Goal: Transaction & Acquisition: Purchase product/service

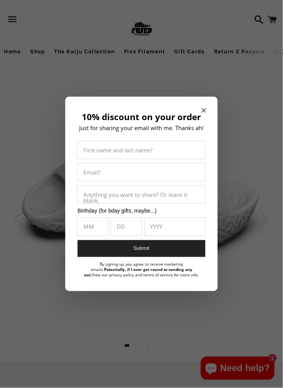
scroll to position [1, 0]
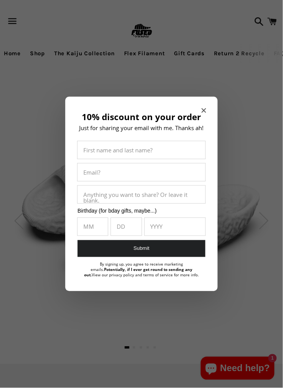
click at [204, 110] on icon "Close modal" at bounding box center [204, 110] width 5 height 5
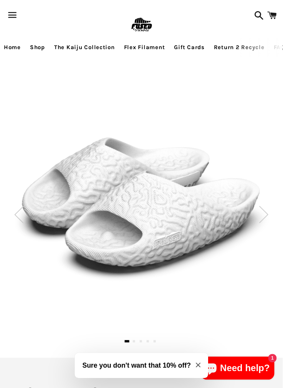
scroll to position [8, 0]
click at [186, 216] on img at bounding box center [141, 205] width 255 height 161
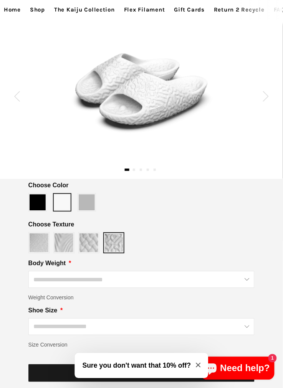
scroll to position [144, 0]
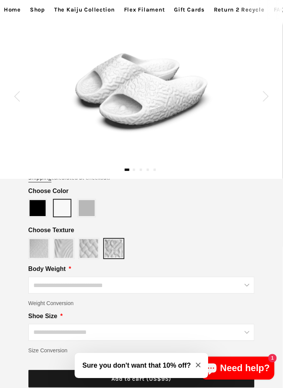
click at [136, 94] on img at bounding box center [142, 91] width 142 height 90
click at [272, 96] on div at bounding box center [142, 91] width 284 height 90
click at [267, 100] on img at bounding box center [266, 96] width 6 height 10
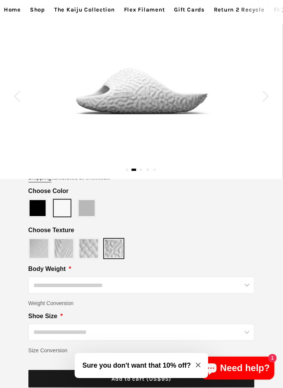
click at [267, 102] on div at bounding box center [142, 91] width 284 height 50
click at [268, 101] on img at bounding box center [266, 96] width 6 height 10
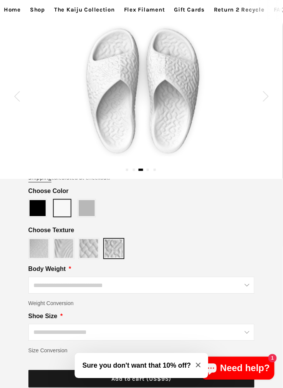
click at [272, 96] on div at bounding box center [142, 91] width 284 height 131
click at [266, 99] on img at bounding box center [266, 96] width 6 height 10
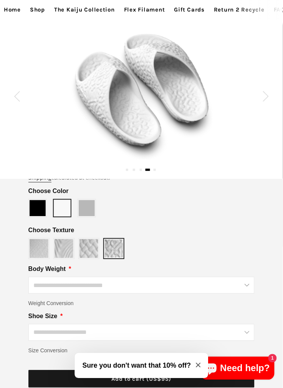
click at [270, 98] on div at bounding box center [142, 91] width 284 height 136
click at [269, 98] on img at bounding box center [266, 96] width 6 height 10
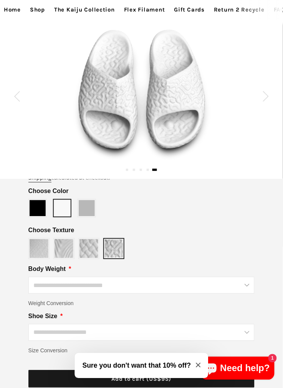
click at [272, 98] on div at bounding box center [142, 91] width 284 height 143
click at [271, 95] on div at bounding box center [142, 91] width 284 height 143
click at [271, 103] on div at bounding box center [142, 91] width 284 height 143
click at [271, 94] on div at bounding box center [142, 91] width 284 height 143
click at [268, 95] on img at bounding box center [266, 96] width 6 height 10
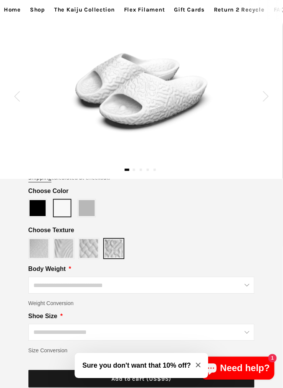
click at [269, 100] on div at bounding box center [142, 91] width 284 height 90
click at [269, 95] on img at bounding box center [266, 96] width 6 height 10
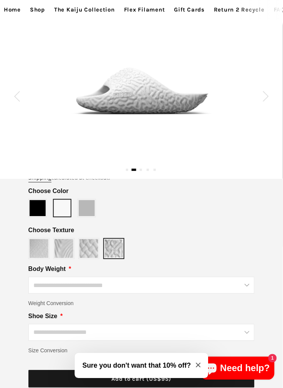
click at [269, 98] on img at bounding box center [266, 96] width 6 height 10
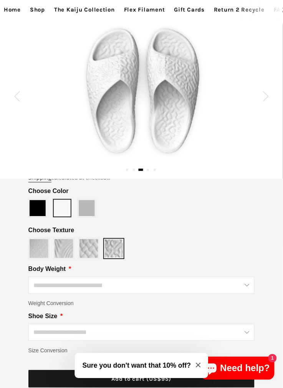
click at [269, 98] on img at bounding box center [266, 96] width 6 height 10
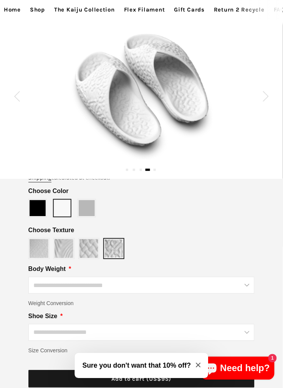
click at [267, 98] on img at bounding box center [266, 96] width 6 height 10
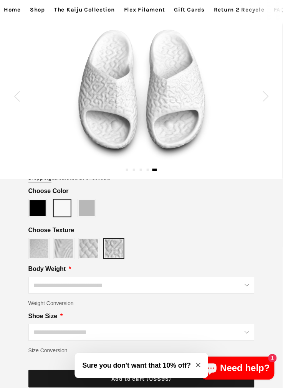
click at [265, 96] on img at bounding box center [266, 96] width 6 height 10
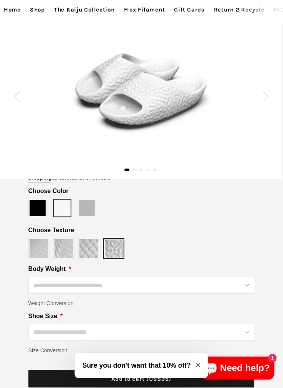
click at [266, 97] on img at bounding box center [266, 96] width 6 height 10
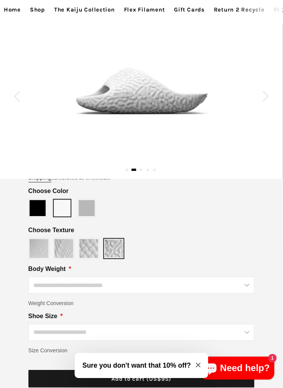
click at [268, 97] on img at bounding box center [266, 96] width 6 height 10
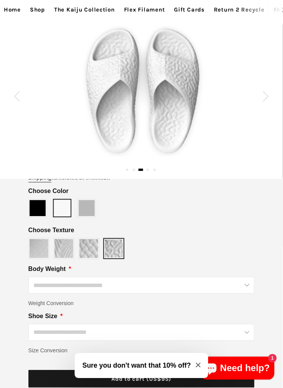
click at [265, 99] on img at bounding box center [266, 96] width 6 height 10
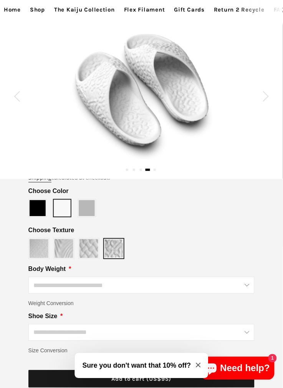
click at [269, 98] on img at bounding box center [266, 96] width 6 height 10
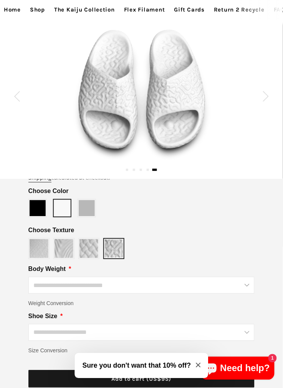
click at [88, 212] on span at bounding box center [87, 209] width 16 height 16
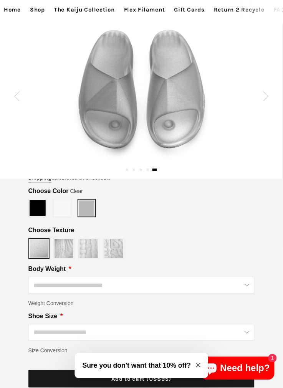
click at [267, 97] on img at bounding box center [266, 96] width 6 height 10
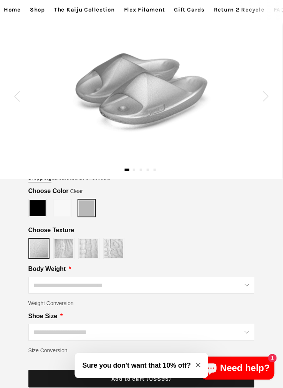
click at [265, 99] on img at bounding box center [266, 96] width 6 height 10
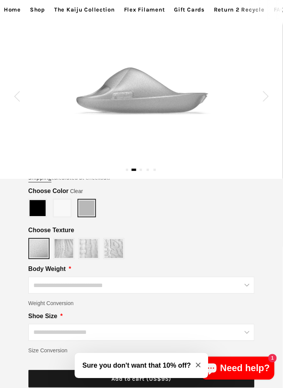
click at [267, 97] on img at bounding box center [266, 96] width 6 height 10
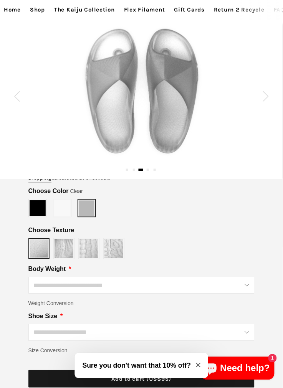
click at [267, 99] on img at bounding box center [266, 96] width 6 height 10
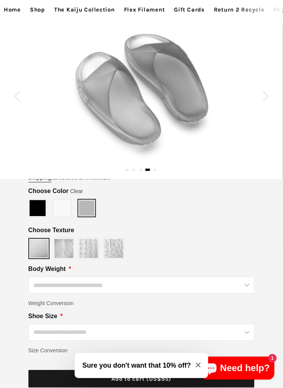
click at [268, 98] on img at bounding box center [266, 96] width 6 height 10
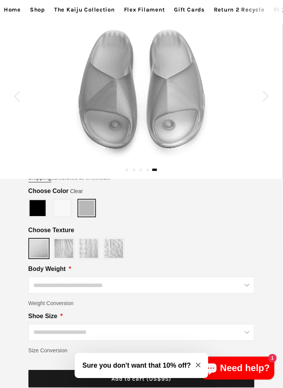
click at [266, 99] on img at bounding box center [266, 96] width 6 height 10
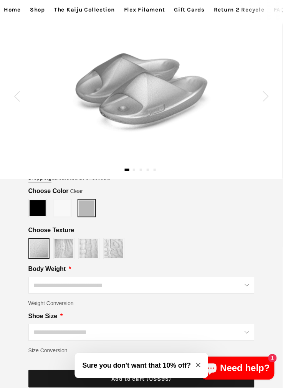
click at [270, 100] on div at bounding box center [142, 91] width 284 height 90
type input "*****"
click at [66, 212] on span at bounding box center [62, 209] width 16 height 16
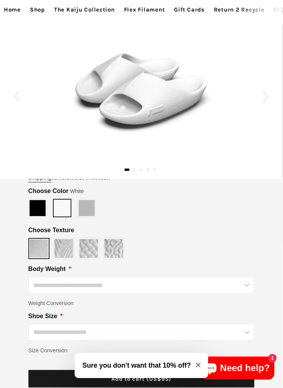
click at [258, 101] on div at bounding box center [142, 91] width 284 height 90
click at [265, 104] on div at bounding box center [142, 91] width 284 height 90
click at [269, 100] on div at bounding box center [142, 91] width 284 height 90
click at [269, 98] on img at bounding box center [266, 96] width 6 height 10
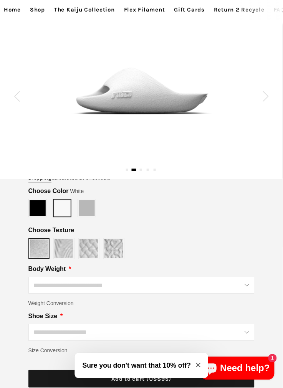
click at [273, 94] on div at bounding box center [142, 91] width 284 height 50
click at [270, 98] on div at bounding box center [142, 91] width 284 height 50
click at [267, 97] on img at bounding box center [266, 96] width 6 height 10
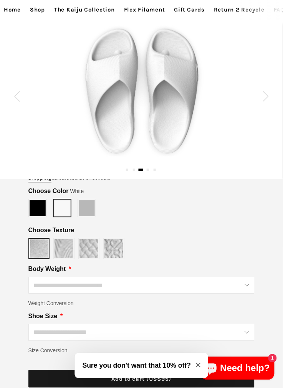
click at [265, 102] on div at bounding box center [142, 91] width 284 height 131
click at [268, 99] on img at bounding box center [266, 96] width 6 height 10
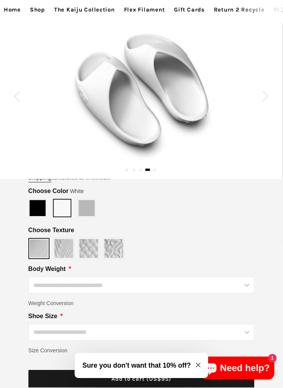
click at [259, 103] on div at bounding box center [142, 91] width 284 height 136
click at [266, 96] on img at bounding box center [266, 96] width 6 height 10
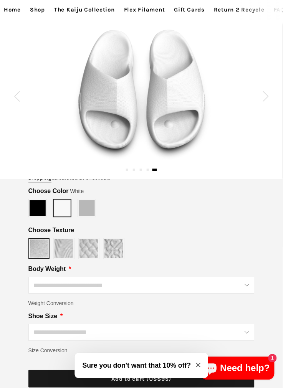
click at [265, 98] on img at bounding box center [266, 96] width 6 height 10
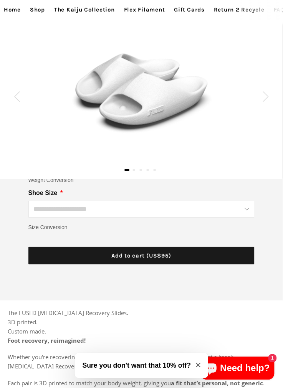
scroll to position [270, 0]
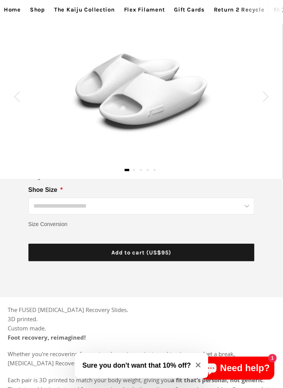
click at [248, 209] on input "Shoe Size" at bounding box center [141, 206] width 227 height 17
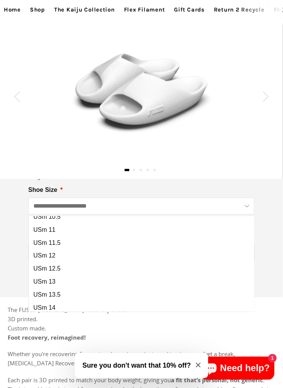
scroll to position [183, 0]
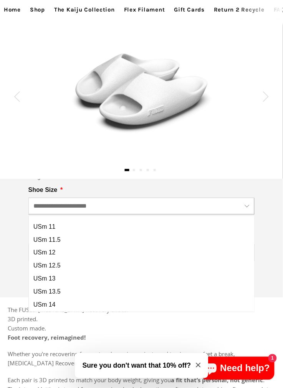
click at [23, 121] on div at bounding box center [142, 91] width 284 height 90
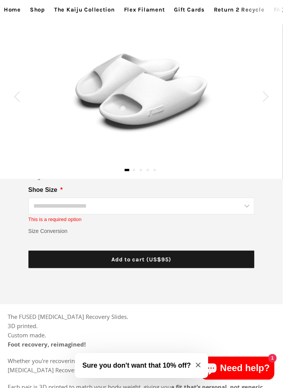
scroll to position [0, 0]
click at [249, 209] on input "Shoe Size" at bounding box center [141, 206] width 227 height 17
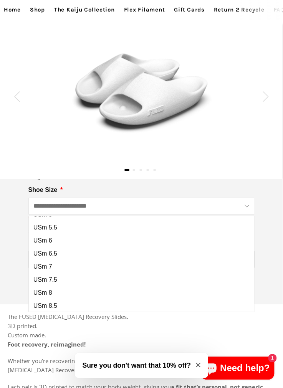
scroll to position [183, 0]
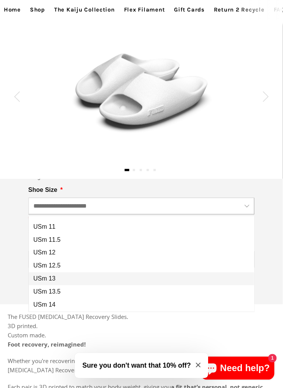
click at [40, 278] on span "USm 13" at bounding box center [44, 279] width 22 height 7
type input "******"
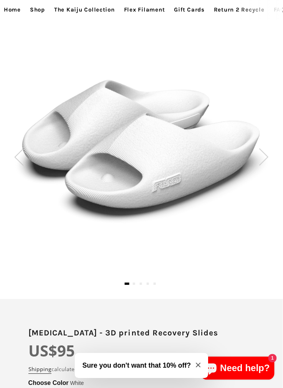
scroll to position [0, 0]
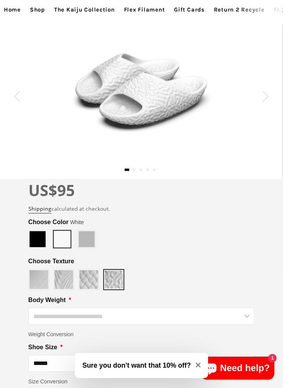
scroll to position [114, 0]
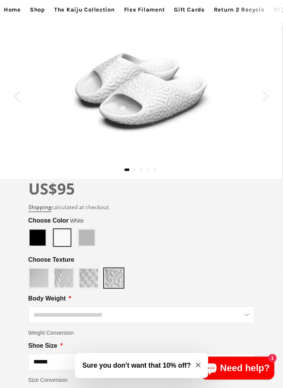
click at [60, 278] on div "**********" at bounding box center [141, 296] width 283 height 317
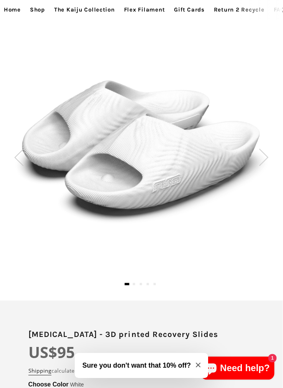
scroll to position [68, 0]
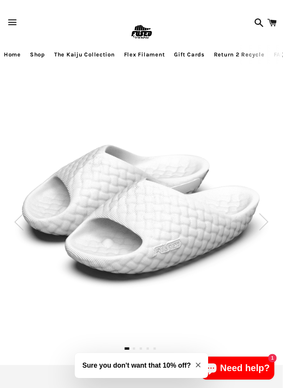
click at [78, 229] on img at bounding box center [141, 213] width 255 height 161
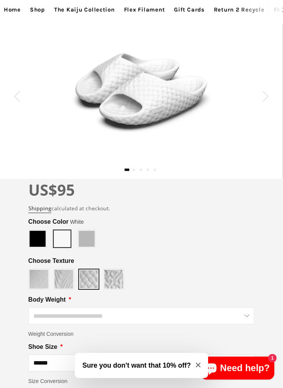
scroll to position [117, 0]
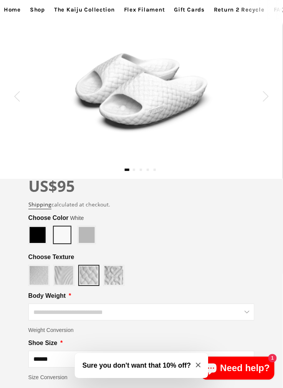
click at [61, 272] on div "**********" at bounding box center [141, 293] width 283 height 317
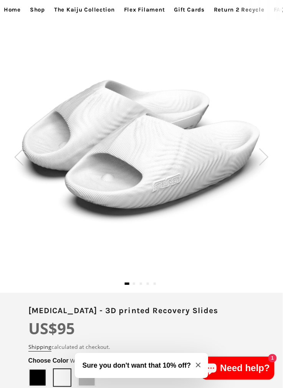
scroll to position [92, 0]
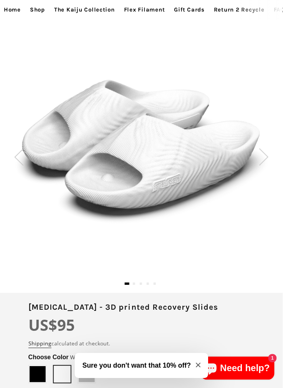
click at [270, 158] on div at bounding box center [142, 148] width 284 height 161
click at [266, 159] on img at bounding box center [264, 157] width 10 height 17
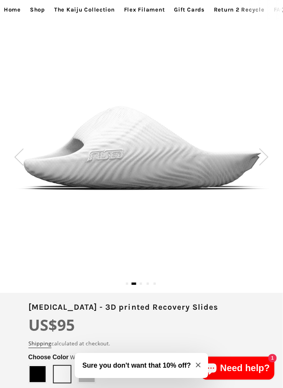
click at [267, 159] on img at bounding box center [264, 157] width 10 height 17
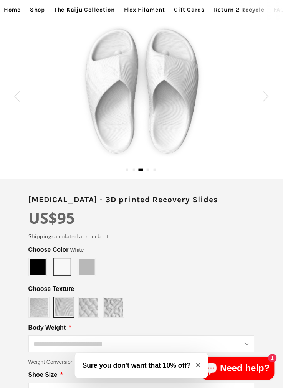
scroll to position [198, 0]
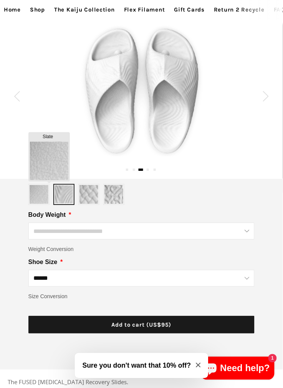
click at [37, 192] on img at bounding box center [39, 195] width 19 height 19
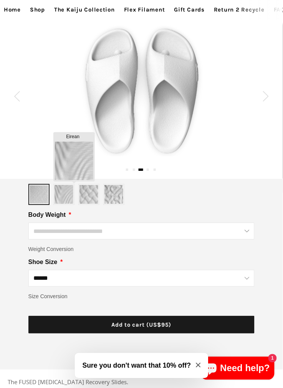
click at [63, 191] on img at bounding box center [64, 195] width 19 height 19
type input "*****"
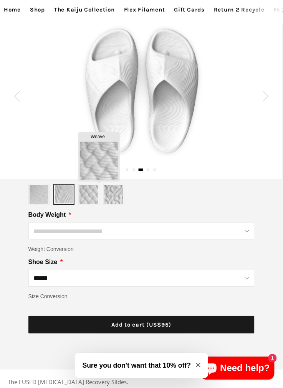
click at [83, 195] on img at bounding box center [89, 195] width 19 height 19
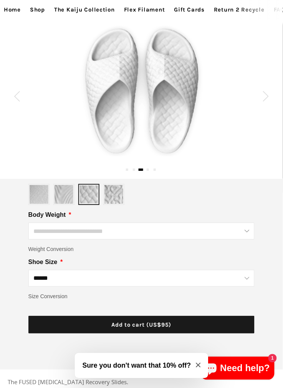
click at [250, 237] on input "Body Weight" at bounding box center [141, 231] width 227 height 17
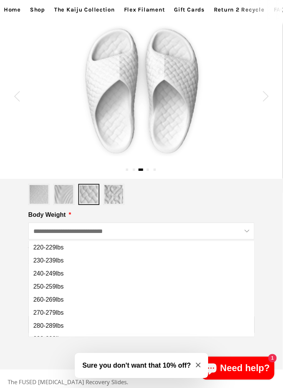
scroll to position [211, 0]
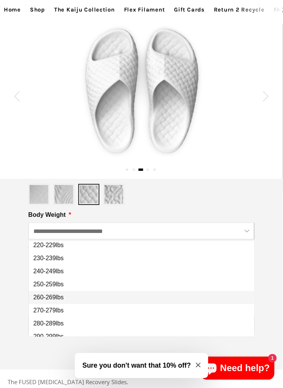
click at [45, 299] on span "260-269lbs" at bounding box center [48, 298] width 30 height 7
type input "**********"
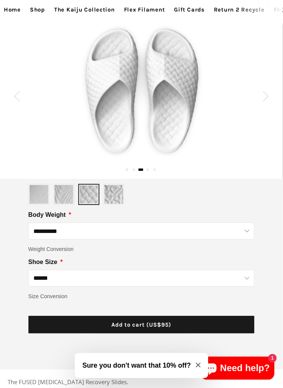
type input "******"
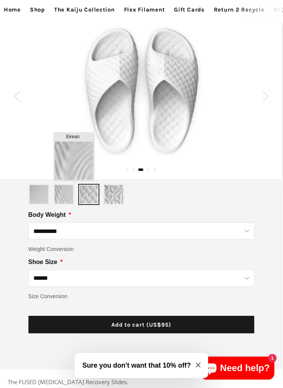
click at [58, 196] on img at bounding box center [64, 195] width 19 height 19
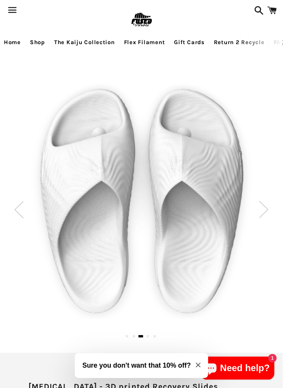
scroll to position [8, 0]
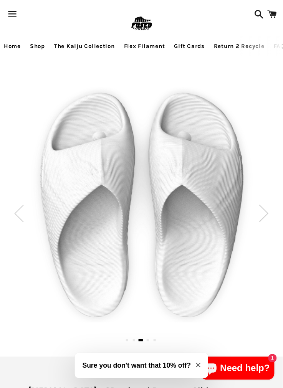
click at [92, 77] on img at bounding box center [141, 204] width 255 height 257
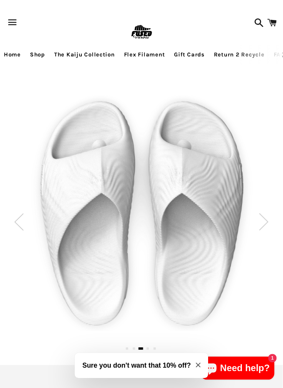
scroll to position [0, 0]
click at [257, 213] on img at bounding box center [141, 214] width 255 height 236
click at [259, 215] on img at bounding box center [141, 214] width 255 height 236
click at [260, 215] on img at bounding box center [264, 222] width 10 height 17
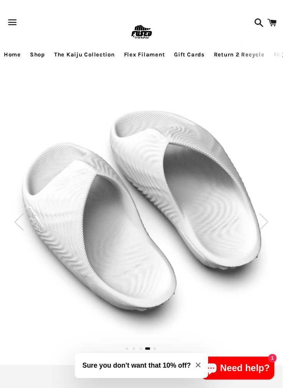
click at [267, 216] on img at bounding box center [264, 222] width 10 height 17
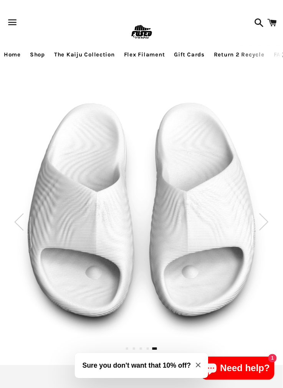
click at [266, 225] on img at bounding box center [264, 222] width 10 height 17
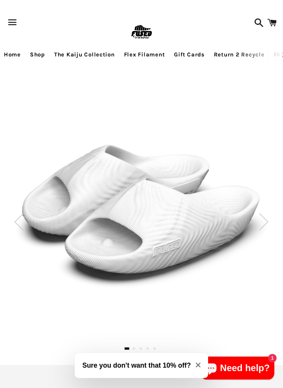
click at [264, 222] on img at bounding box center [264, 222] width 10 height 17
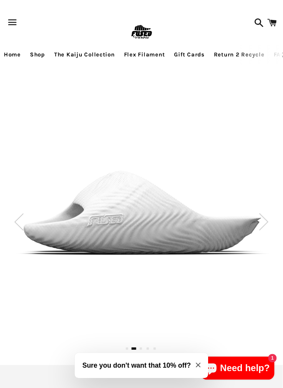
click at [264, 226] on img at bounding box center [264, 222] width 10 height 17
